Goal: Task Accomplishment & Management: Manage account settings

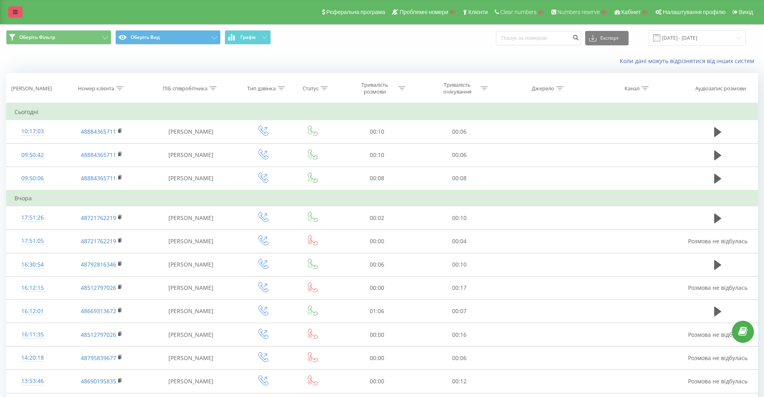
click at [10, 12] on link at bounding box center [15, 11] width 14 height 11
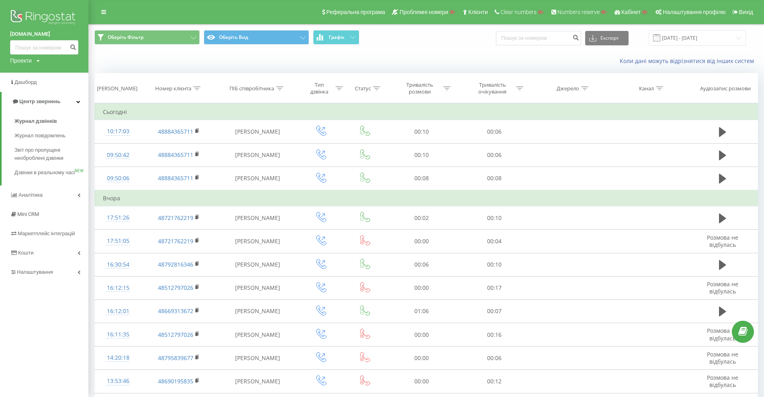
click at [29, 61] on div "Проекти" at bounding box center [21, 61] width 22 height 8
click at [33, 75] on input "text" at bounding box center [32, 73] width 40 height 12
paste input "vng.biz.pl"
type input "[DOMAIN_NAME]"
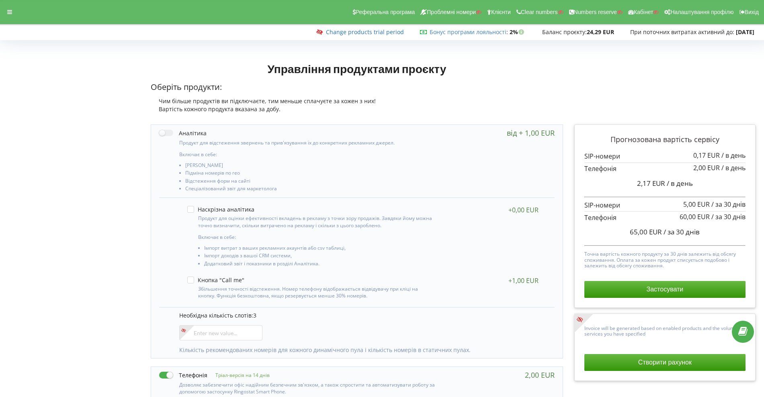
click at [362, 29] on link "Change products trial period" at bounding box center [365, 32] width 78 height 8
click at [553, 55] on div at bounding box center [357, 57] width 424 height 11
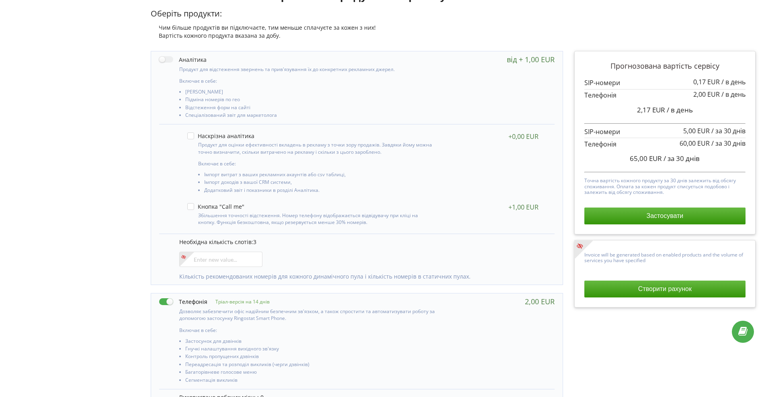
scroll to position [74, 0]
